Goal: Task Accomplishment & Management: Complete application form

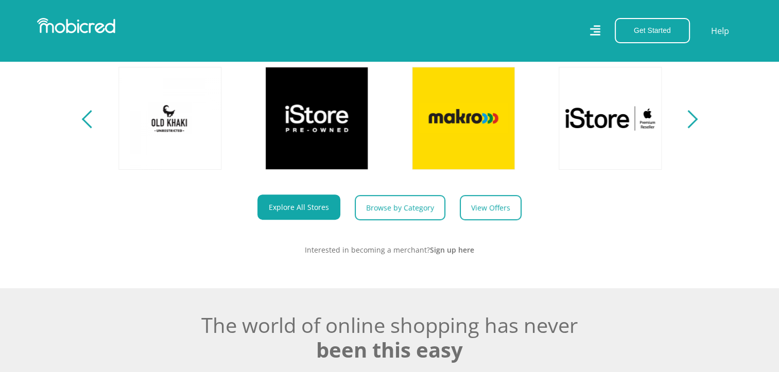
scroll to position [412, 0]
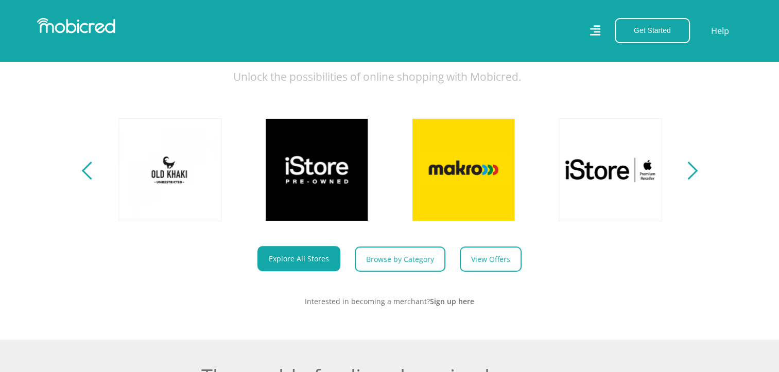
click at [696, 179] on div "Next" at bounding box center [688, 171] width 18 height 18
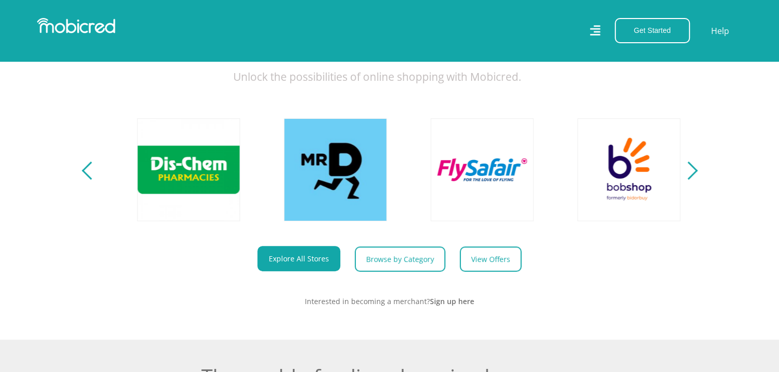
scroll to position [0, 1321]
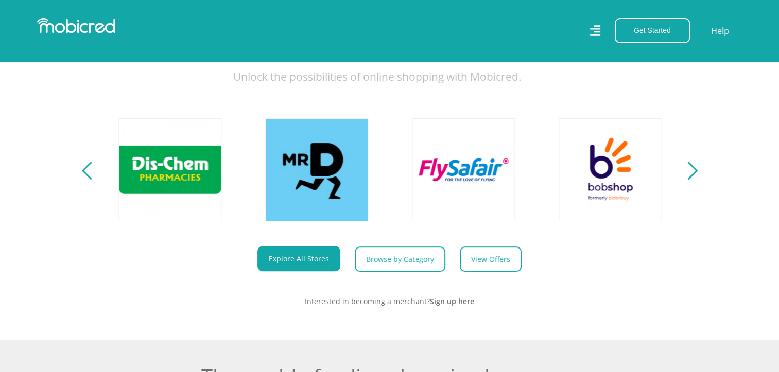
click at [699, 182] on section "Explore One Account. Infinite Possibilities. Unlock the possibilities of online…" at bounding box center [389, 150] width 779 height 380
click at [695, 179] on div "Next" at bounding box center [688, 171] width 18 height 18
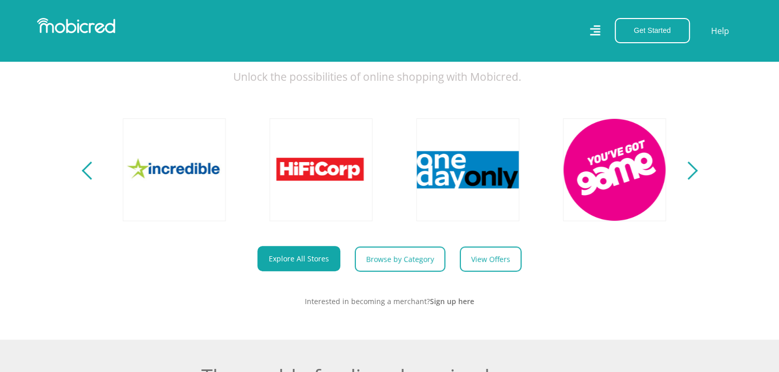
scroll to position [0, 1908]
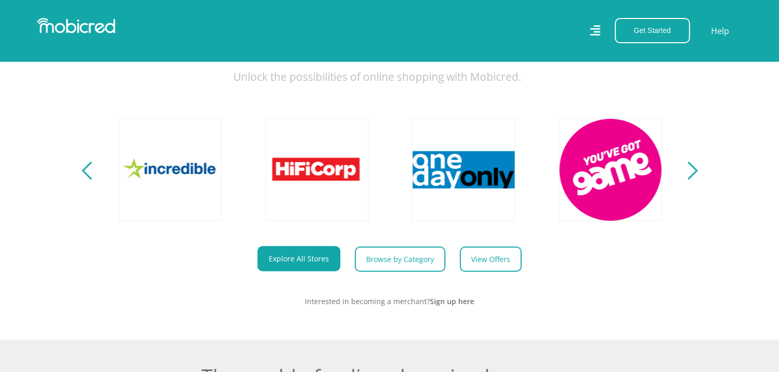
click at [690, 177] on div "Next" at bounding box center [688, 171] width 18 height 18
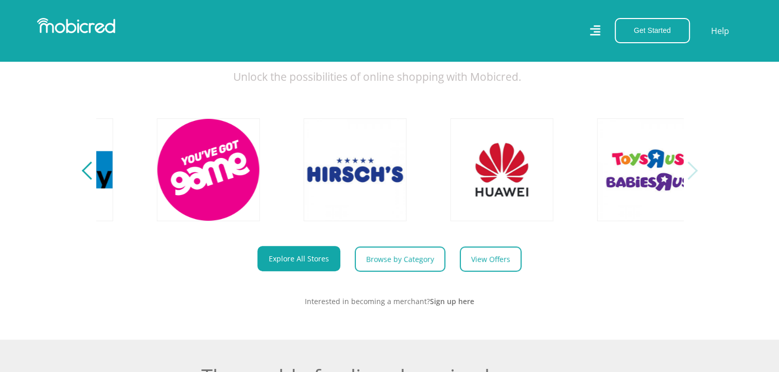
scroll to position [0, 2349]
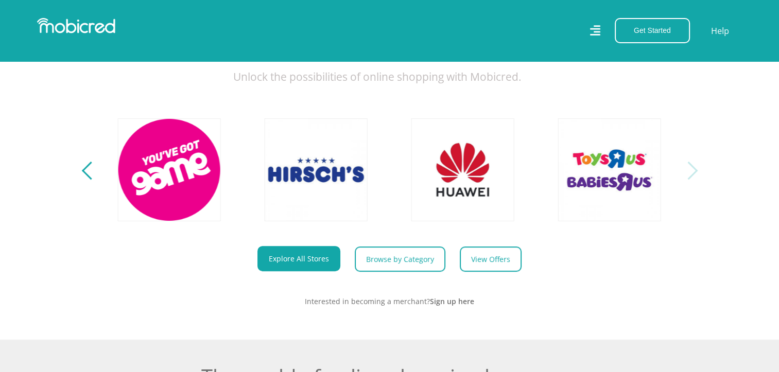
click at [699, 181] on section "Explore One Account. Infinite Possibilities. Unlock the possibilities of online…" at bounding box center [389, 150] width 779 height 380
click at [692, 178] on div "Next" at bounding box center [688, 171] width 18 height 18
click at [81, 180] on section "Explore One Account. Infinite Possibilities. Unlock the possibilities of online…" at bounding box center [389, 150] width 779 height 380
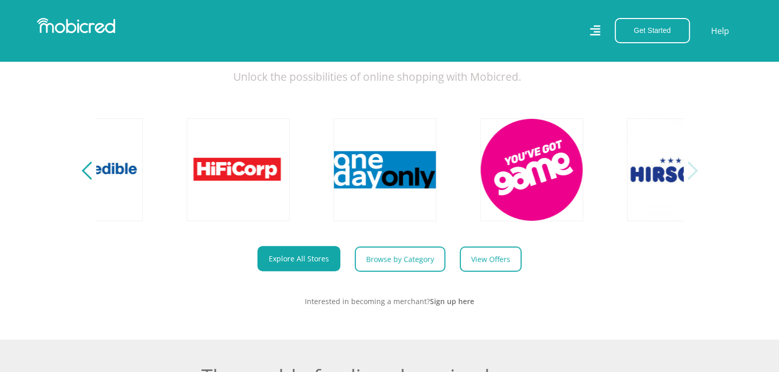
click at [83, 178] on div "Previous" at bounding box center [90, 171] width 18 height 18
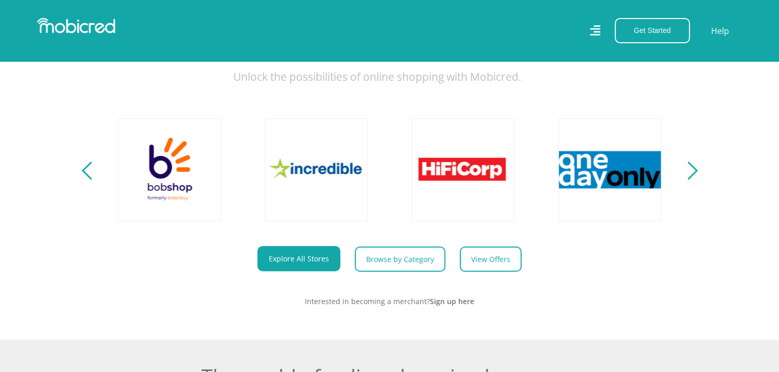
click at [82, 178] on div "Previous" at bounding box center [90, 171] width 18 height 18
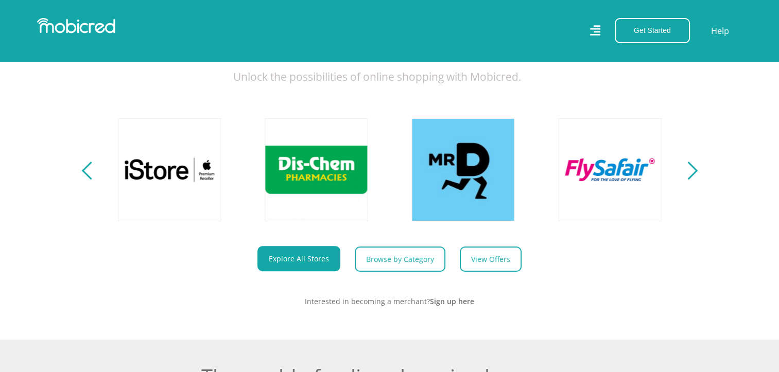
click at [82, 178] on div "Previous" at bounding box center [90, 171] width 18 height 18
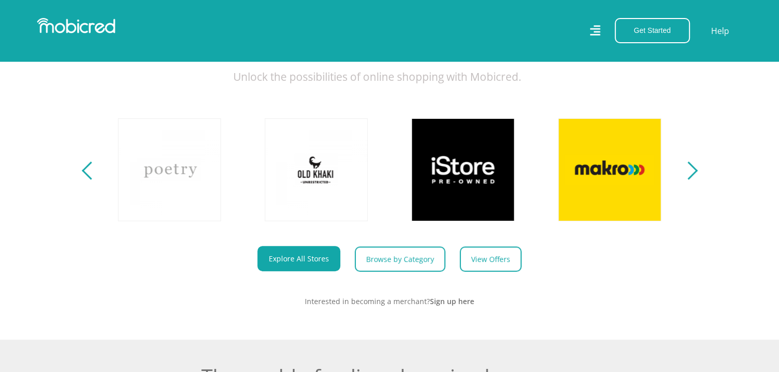
click at [82, 178] on div "Previous" at bounding box center [90, 171] width 18 height 18
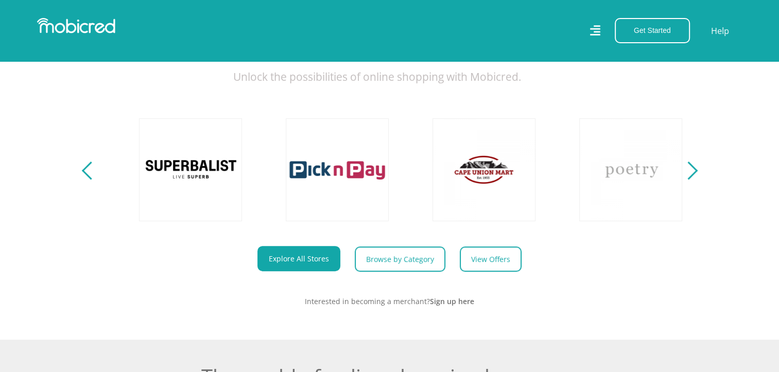
scroll to position [0, 0]
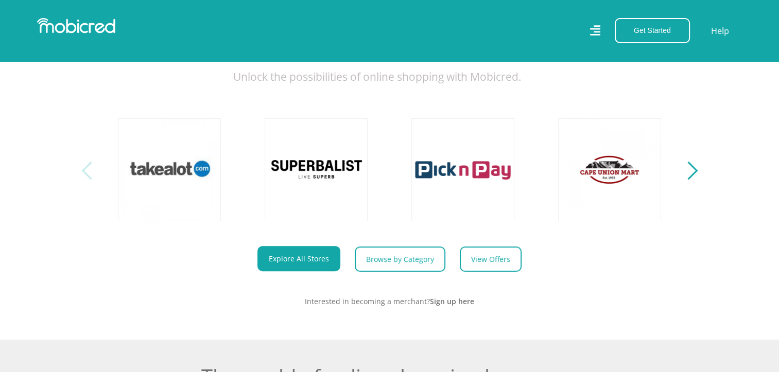
click at [82, 178] on div "Previous" at bounding box center [90, 171] width 18 height 18
click at [699, 178] on section "Explore One Account. Infinite Possibilities. Unlock the possibilities of online…" at bounding box center [389, 150] width 779 height 380
click at [693, 176] on div "Next" at bounding box center [688, 171] width 18 height 18
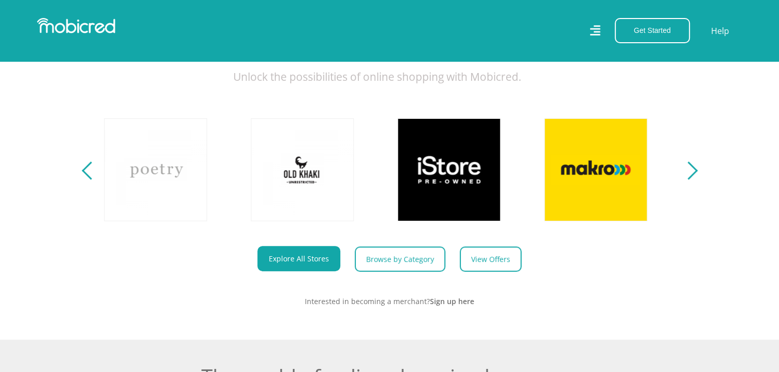
scroll to position [0, 587]
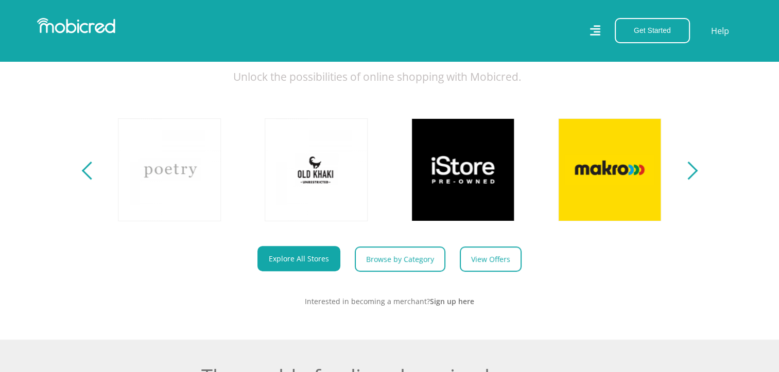
click at [695, 177] on div "Next" at bounding box center [688, 171] width 18 height 18
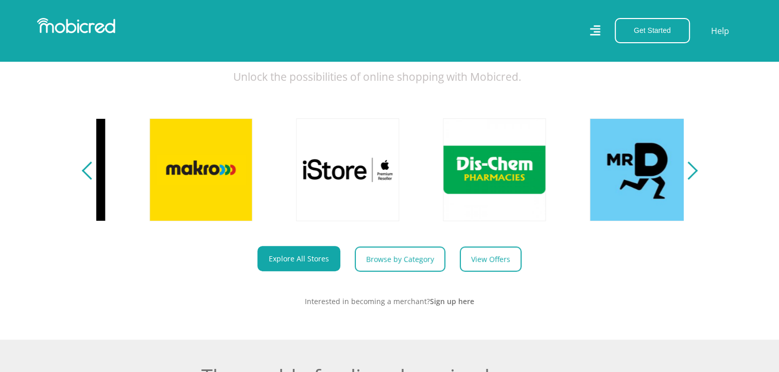
scroll to position [0, 1175]
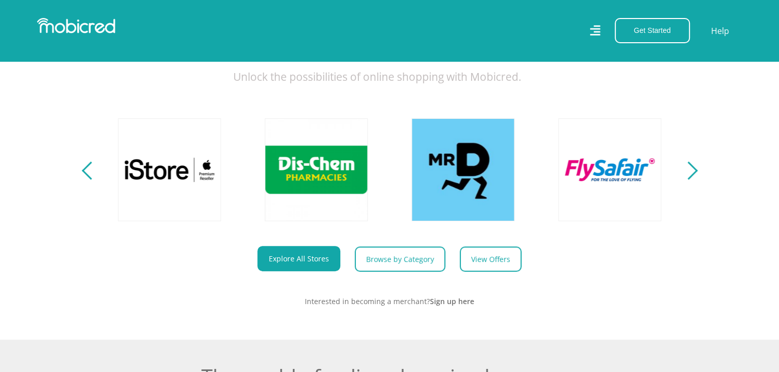
click at [696, 179] on div "Next" at bounding box center [688, 171] width 18 height 18
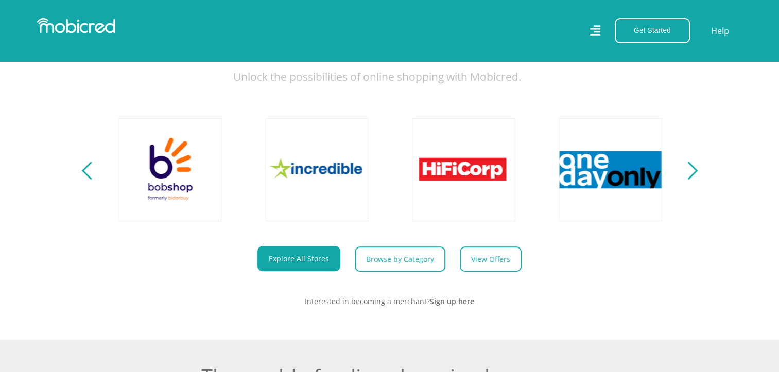
scroll to position [0, 1762]
click at [692, 178] on div "Next" at bounding box center [688, 171] width 18 height 18
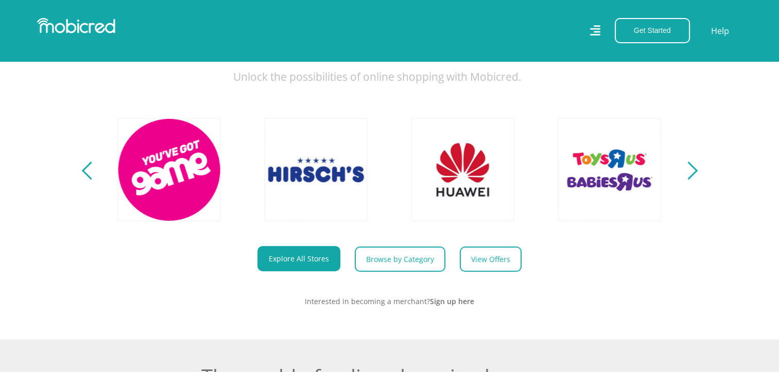
scroll to position [0, 1175]
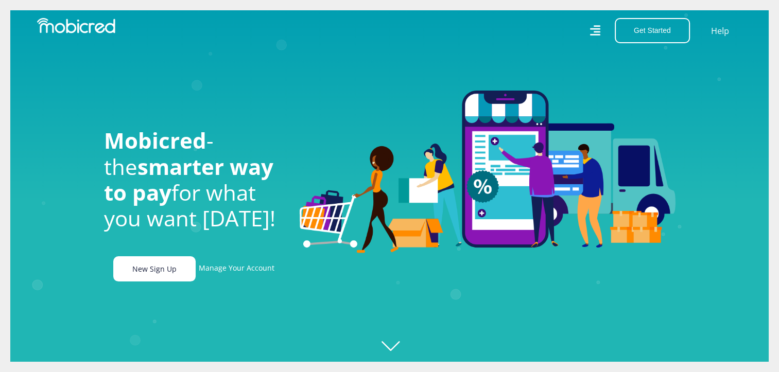
scroll to position [0, 1321]
click at [148, 271] on link "New Sign Up" at bounding box center [154, 269] width 82 height 25
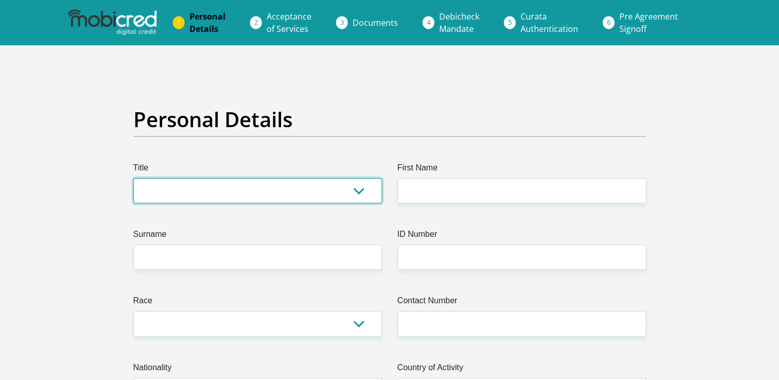
click at [160, 186] on select "Mr Ms Mrs Dr [PERSON_NAME]" at bounding box center [257, 190] width 249 height 25
select select "Mr"
click at [133, 178] on select "Mr Ms Mrs Dr [PERSON_NAME]" at bounding box center [257, 190] width 249 height 25
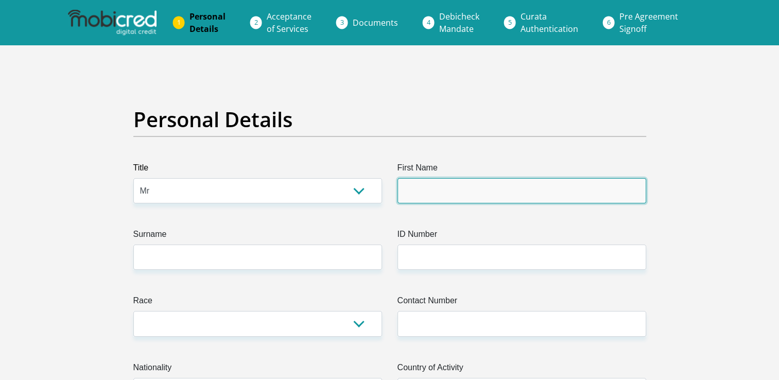
click at [424, 196] on input "First Name" at bounding box center [522, 190] width 249 height 25
type input "A"
type input "Joey"
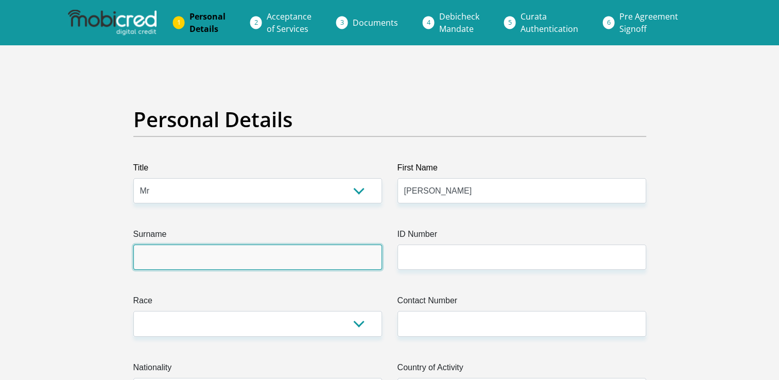
click at [352, 261] on input "Surname" at bounding box center [257, 257] width 249 height 25
type input "Mokwena"
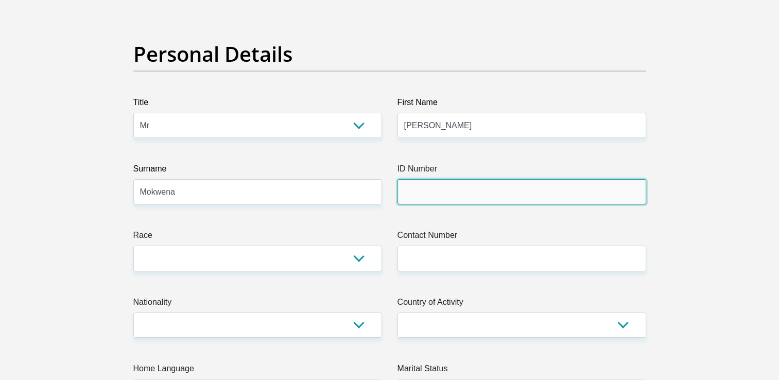
scroll to position [155, 0]
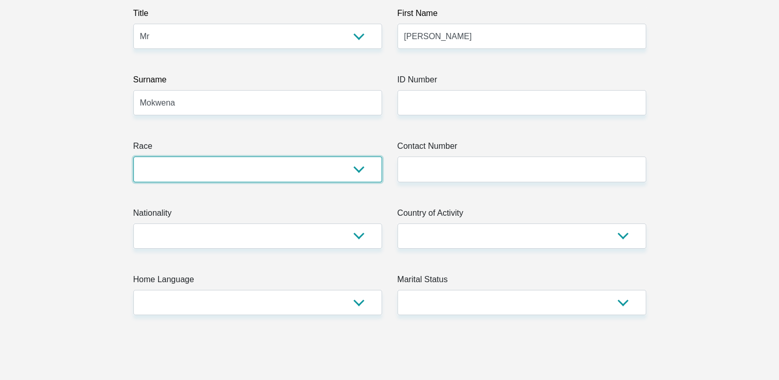
click at [301, 165] on select "Black Coloured Indian White Other" at bounding box center [257, 169] width 249 height 25
select select "1"
click at [133, 157] on select "Black Coloured Indian White Other" at bounding box center [257, 169] width 249 height 25
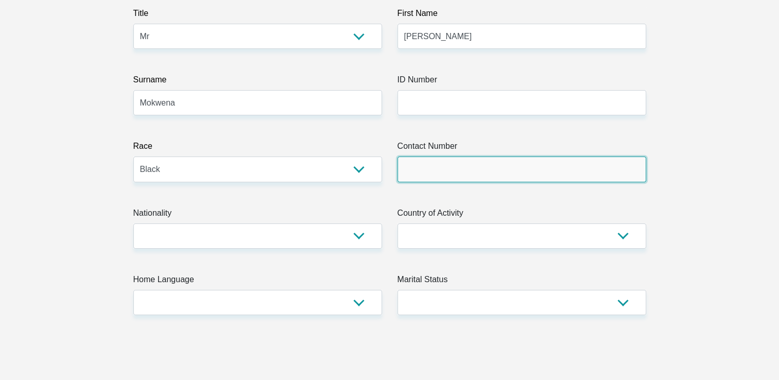
click at [462, 175] on input "Contact Number" at bounding box center [522, 169] width 249 height 25
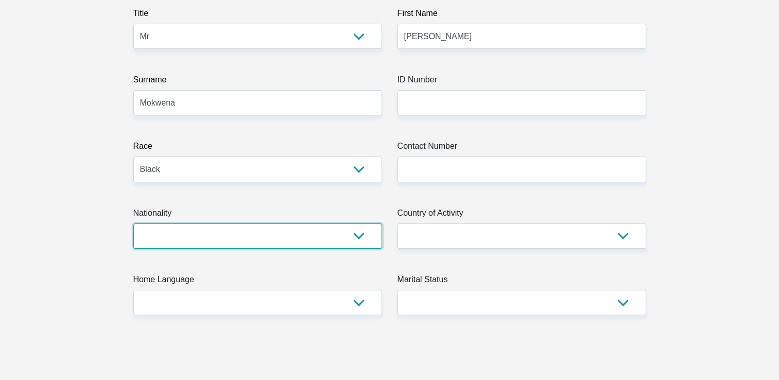
click at [355, 233] on select "South Africa Afghanistan Aland Islands Albania Algeria America Samoa American V…" at bounding box center [257, 236] width 249 height 25
select select "ZAF"
click at [133, 224] on select "South Africa Afghanistan Aland Islands Albania Algeria America Samoa American V…" at bounding box center [257, 236] width 249 height 25
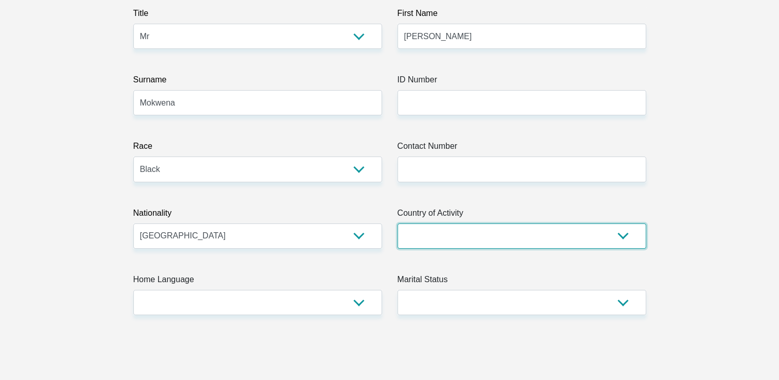
click at [441, 237] on select "South Africa Afghanistan Aland Islands Albania Algeria America Samoa American V…" at bounding box center [522, 236] width 249 height 25
select select "ZAF"
click at [398, 224] on select "South Africa Afghanistan Aland Islands Albania Algeria America Samoa American V…" at bounding box center [522, 236] width 249 height 25
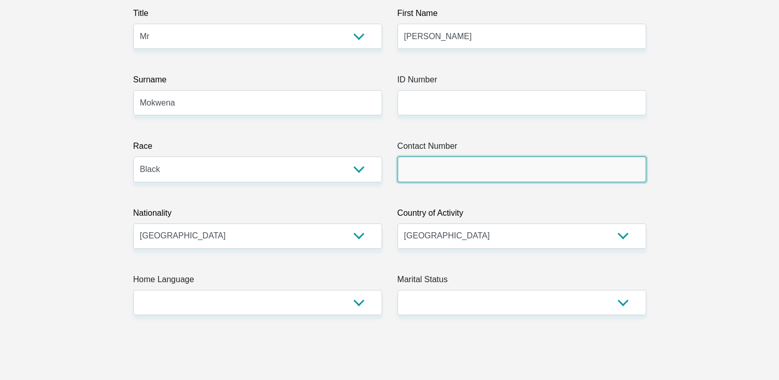
click at [513, 168] on input "Contact Number" at bounding box center [522, 169] width 249 height 25
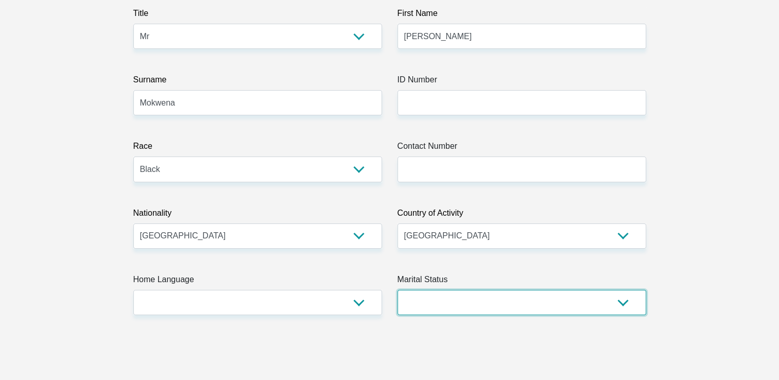
click at [626, 307] on select "Married ANC Single Divorced Widowed Married COP or Customary Law" at bounding box center [522, 302] width 249 height 25
select select "5"
click at [398, 290] on select "Married ANC Single Divorced Widowed Married COP or Customary Law" at bounding box center [522, 302] width 249 height 25
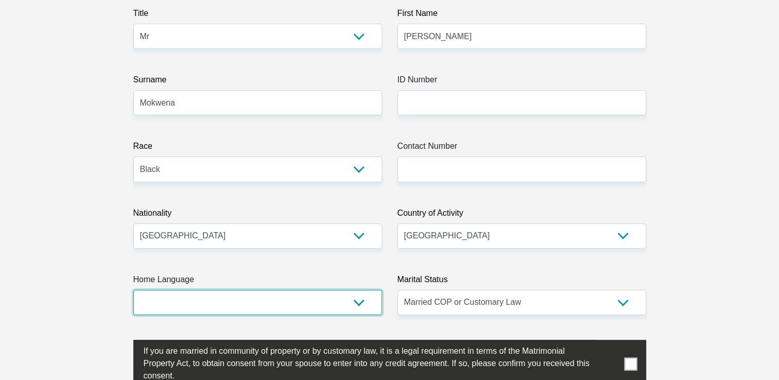
click at [183, 300] on select "Afrikaans English Sepedi South Ndebele Southern Sotho Swati Tsonga Tswana Venda…" at bounding box center [257, 302] width 249 height 25
click at [133, 290] on select "Afrikaans English Sepedi South Ndebele Southern Sotho Swati Tsonga Tswana Venda…" at bounding box center [257, 302] width 249 height 25
click at [371, 302] on select "Afrikaans English Sepedi South Ndebele Southern Sotho Swati Tsonga Tswana Venda…" at bounding box center [257, 302] width 249 height 25
select select "tsn"
click at [133, 290] on select "Afrikaans English Sepedi South Ndebele Southern Sotho Swati Tsonga Tswana Venda…" at bounding box center [257, 302] width 249 height 25
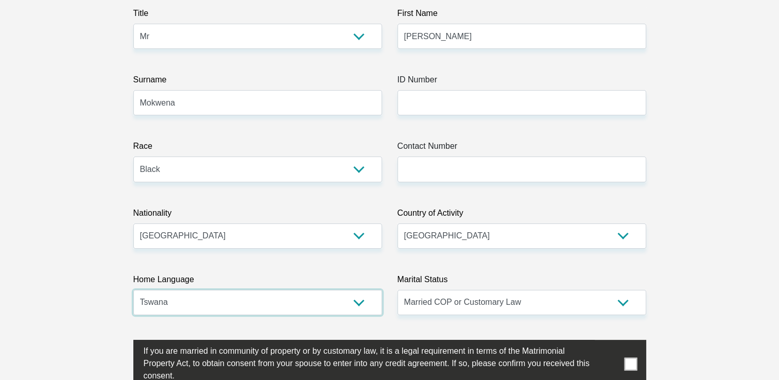
scroll to position [0, 0]
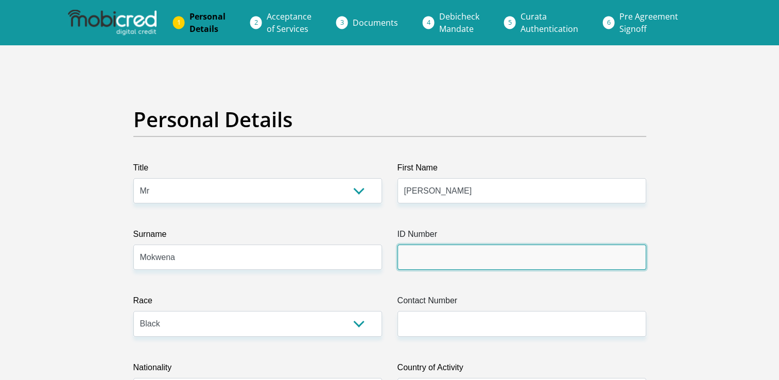
click at [454, 247] on input "ID Number" at bounding box center [522, 257] width 249 height 25
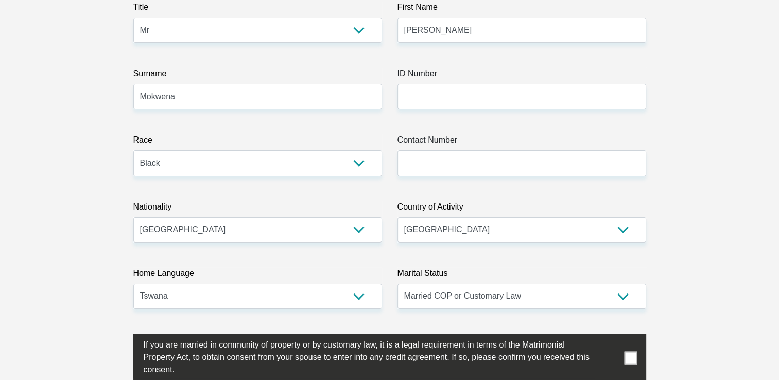
scroll to position [206, 0]
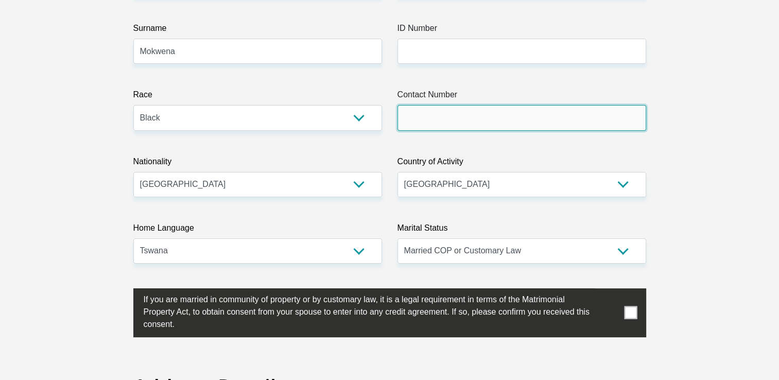
click at [431, 114] on input "Contact Number" at bounding box center [522, 117] width 249 height 25
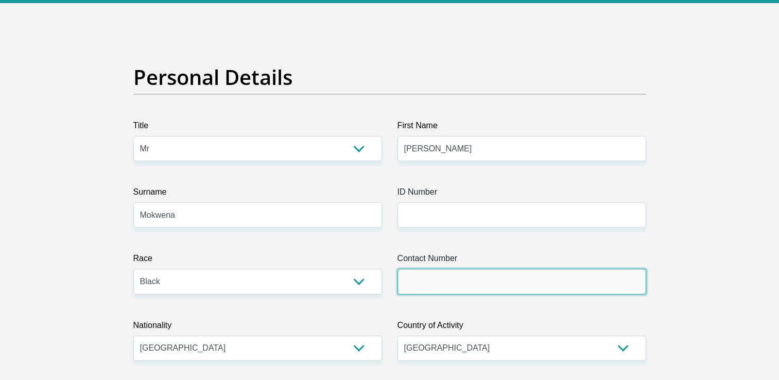
scroll to position [155, 0]
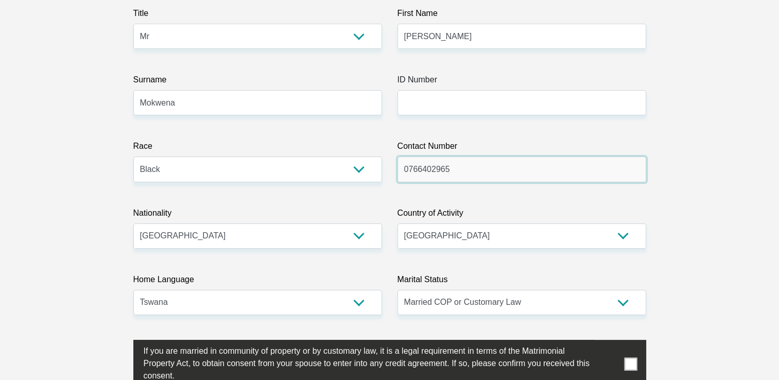
type input "0766402965"
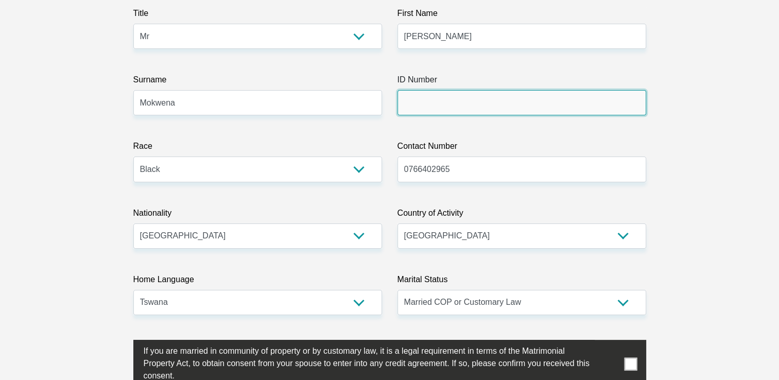
click at [406, 104] on input "ID Number" at bounding box center [522, 102] width 249 height 25
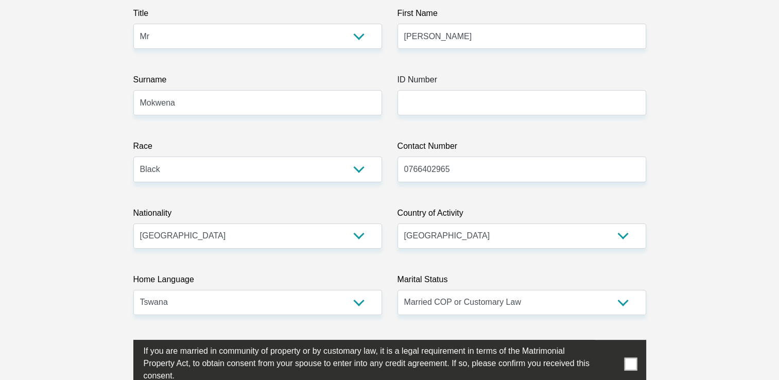
click at [630, 364] on span at bounding box center [630, 364] width 13 height 13
click at [123, 343] on input "checkbox" at bounding box center [123, 343] width 0 height 0
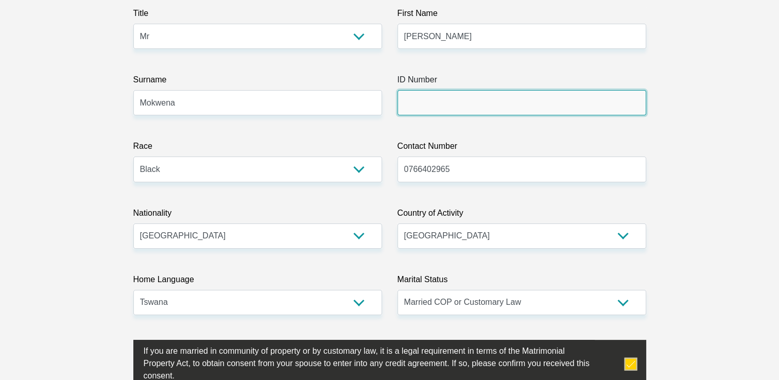
click at [488, 110] on input "ID Number" at bounding box center [522, 102] width 249 height 25
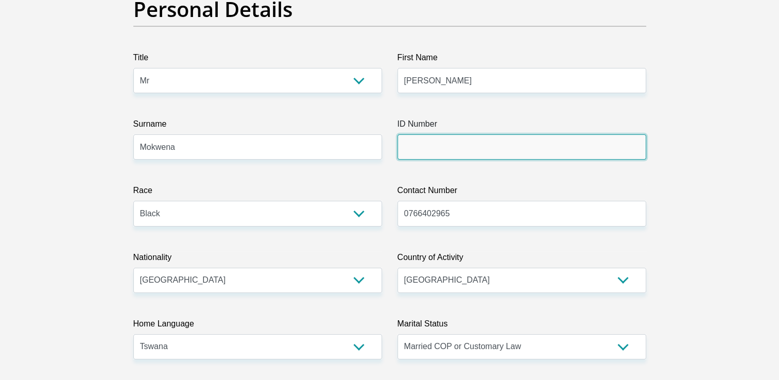
scroll to position [0, 0]
